Goal: Navigation & Orientation: Find specific page/section

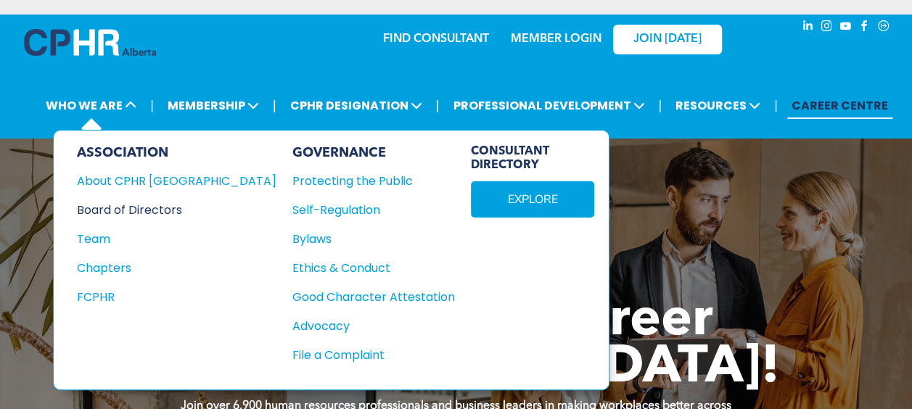
click at [165, 208] on div "Board of Directors" at bounding box center [167, 210] width 180 height 18
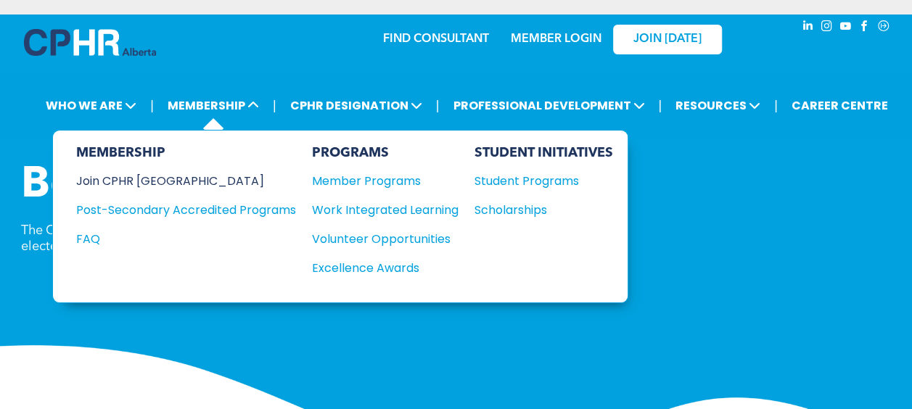
click at [147, 173] on div "Join CPHR [GEOGRAPHIC_DATA]" at bounding box center [175, 181] width 198 height 18
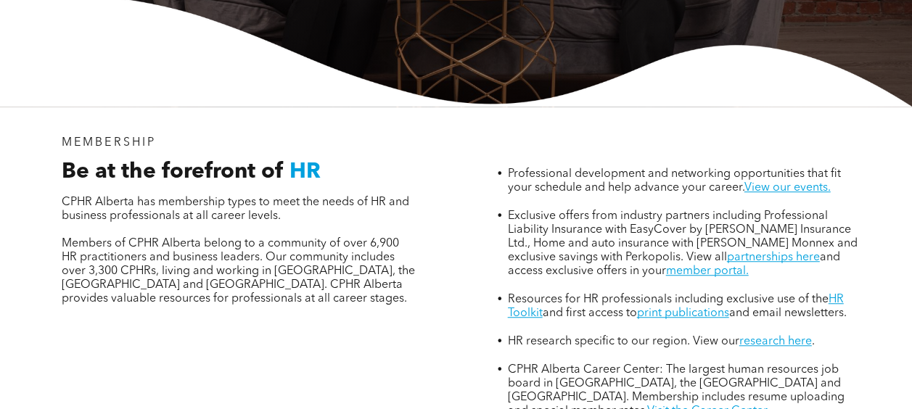
scroll to position [435, 0]
